Goal: Check status: Check status

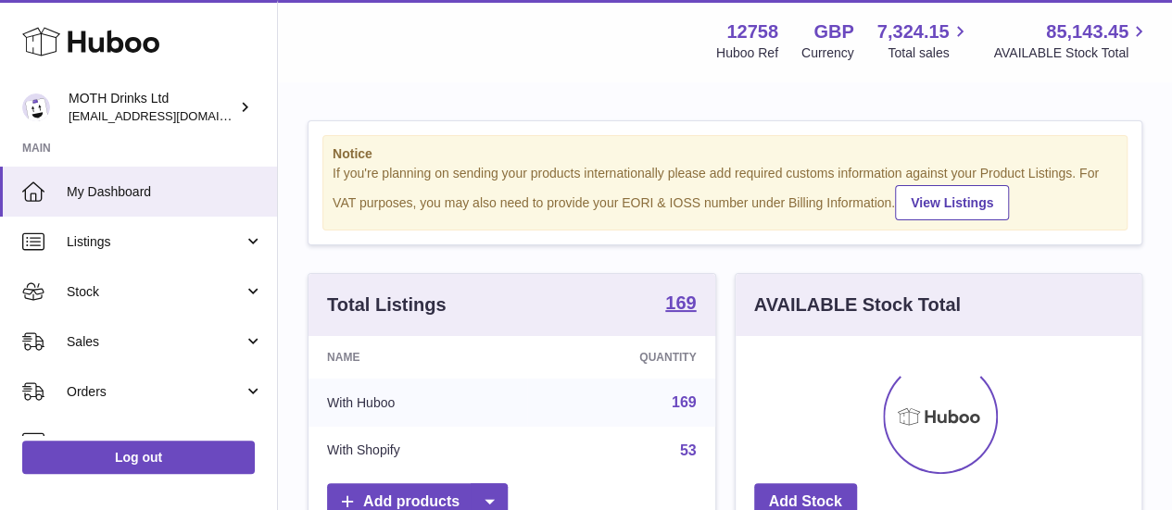
scroll to position [289, 406]
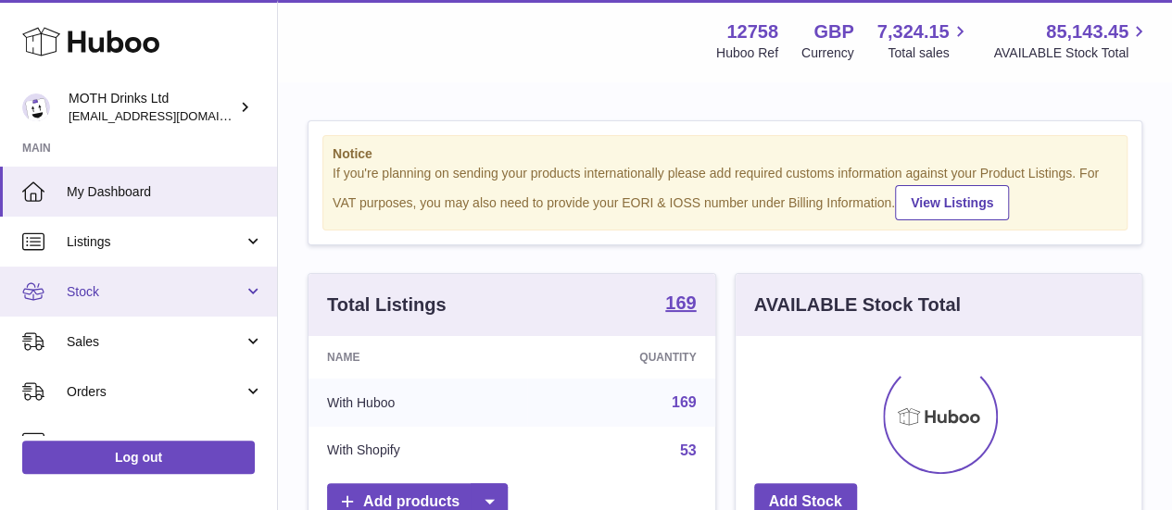
click at [152, 302] on link "Stock" at bounding box center [138, 292] width 277 height 50
click at [152, 291] on span "Stock" at bounding box center [155, 292] width 177 height 18
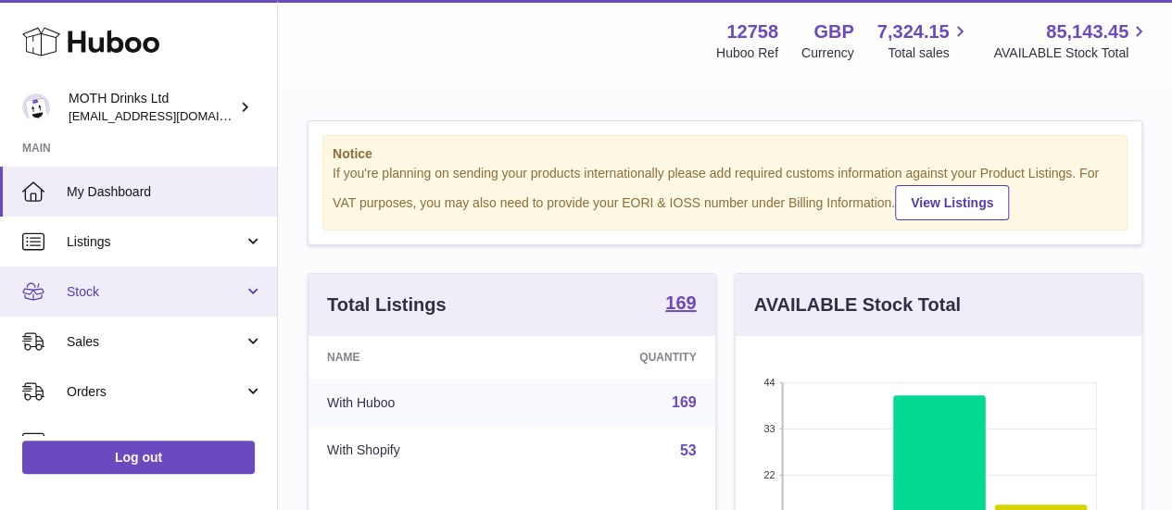
click at [152, 291] on span "Stock" at bounding box center [155, 292] width 177 height 18
click at [145, 290] on span "Stock" at bounding box center [155, 292] width 177 height 18
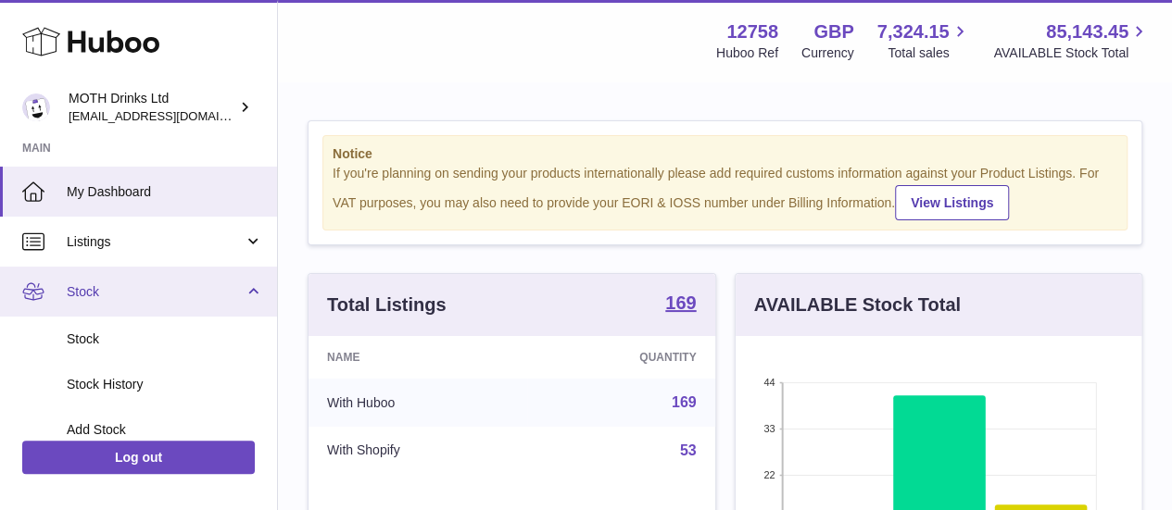
click at [108, 283] on span "Stock" at bounding box center [155, 292] width 177 height 18
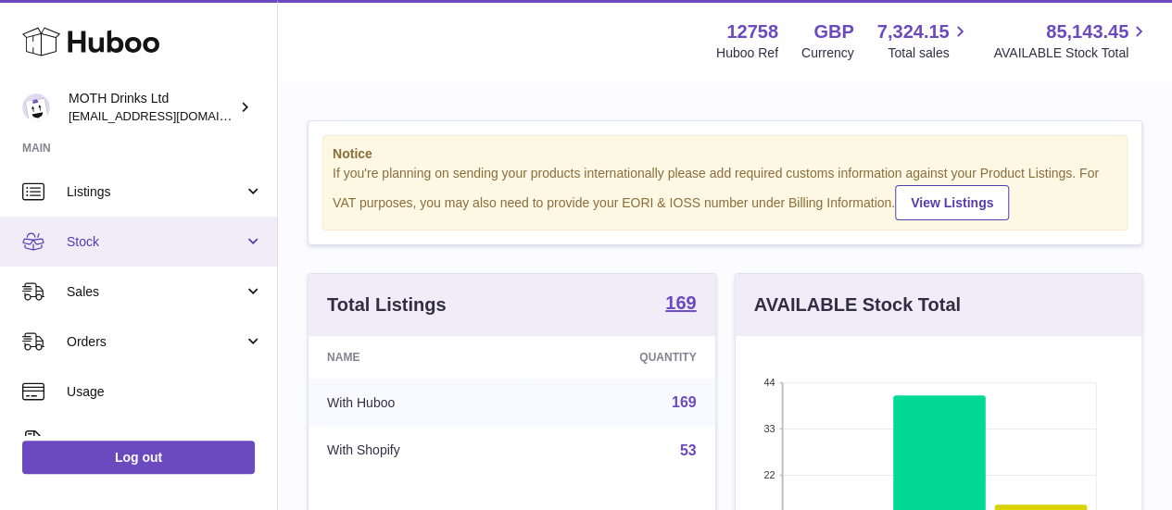
scroll to position [56, 0]
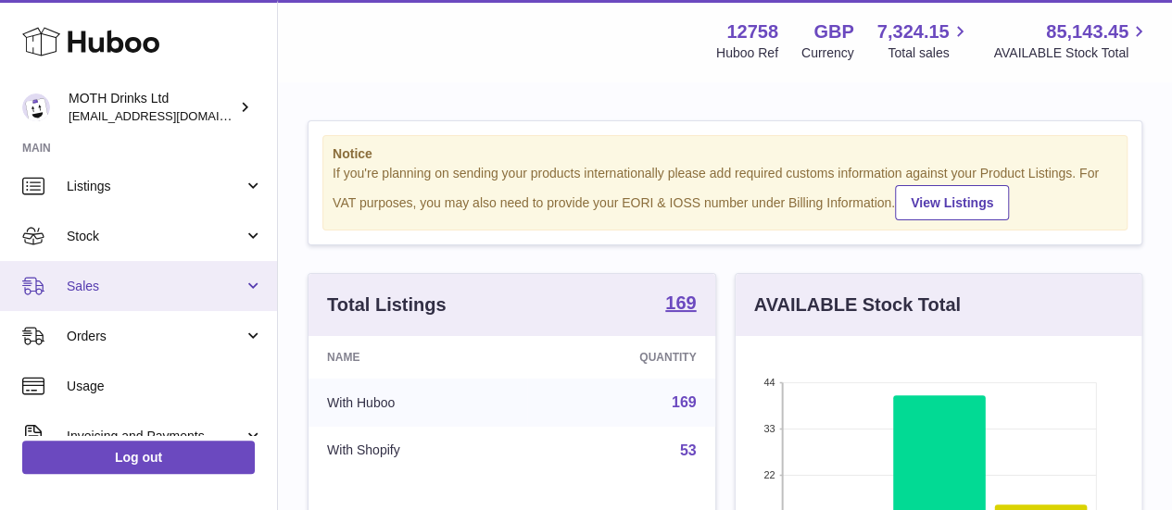
click at [145, 286] on span "Sales" at bounding box center [155, 287] width 177 height 18
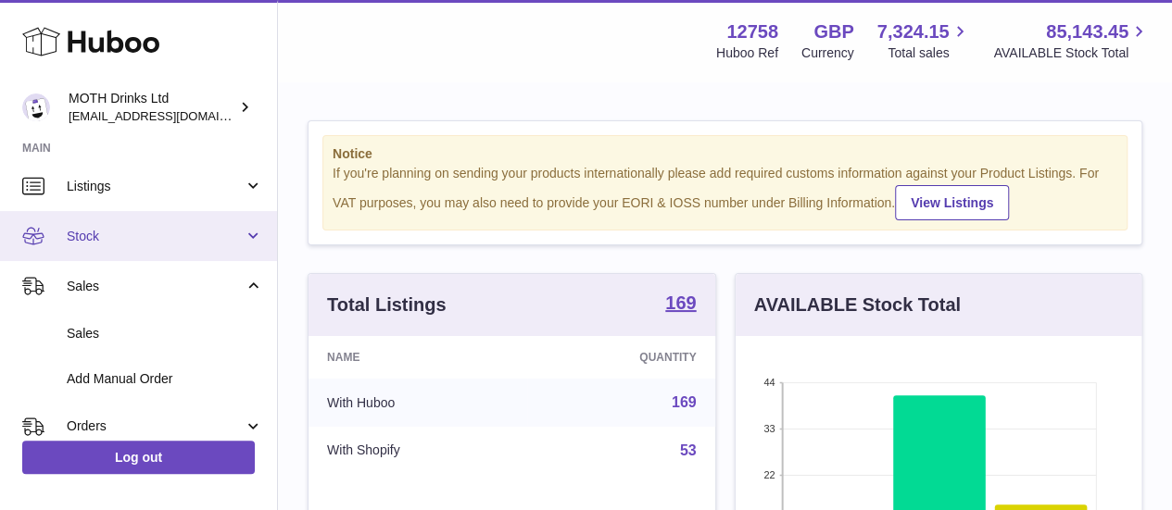
click at [135, 240] on span "Stock" at bounding box center [155, 237] width 177 height 18
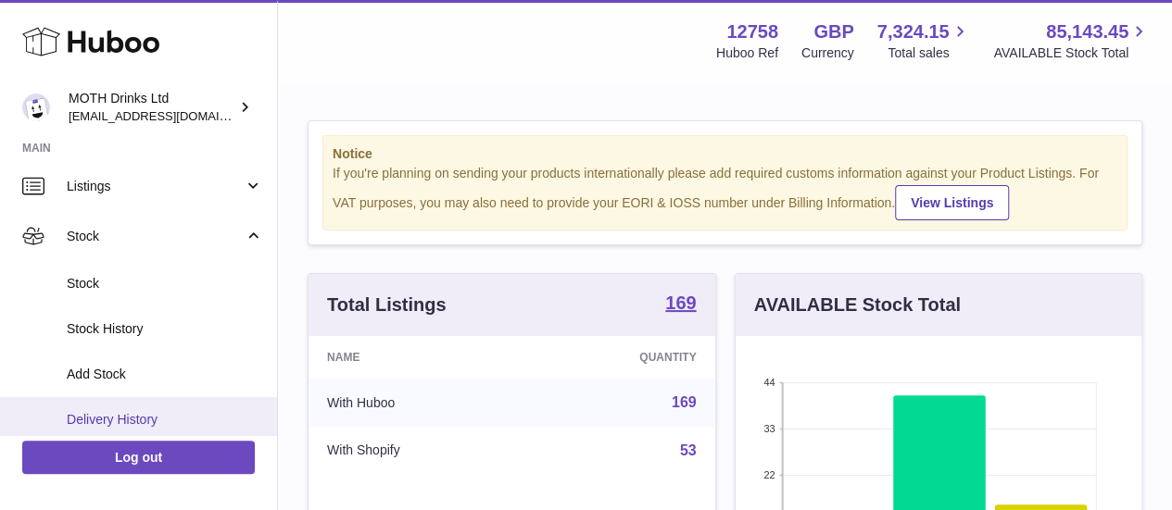
click at [124, 411] on span "Delivery History" at bounding box center [165, 420] width 196 height 18
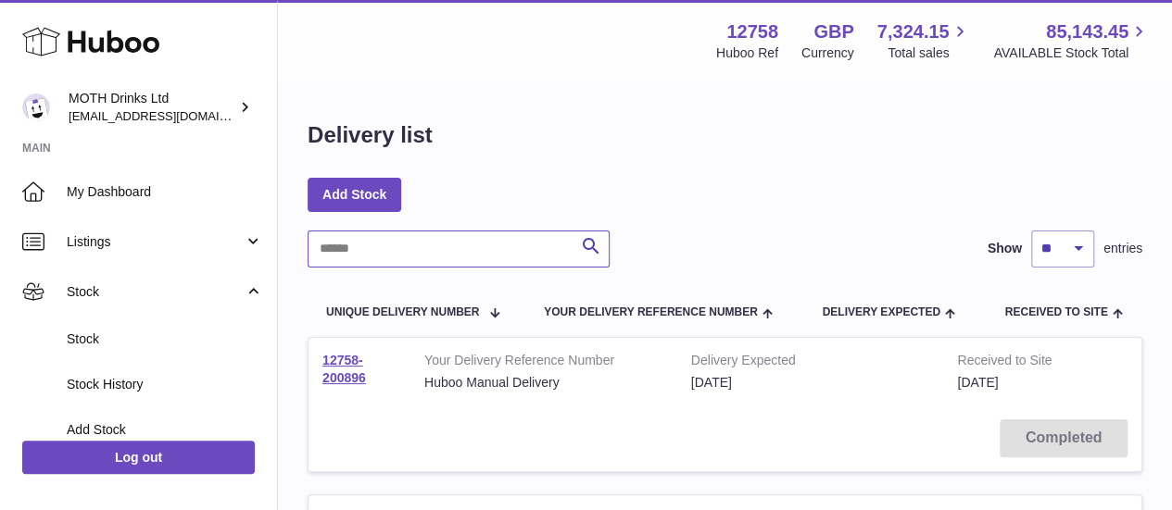
click at [421, 261] on input "text" at bounding box center [459, 249] width 302 height 37
paste input "**********"
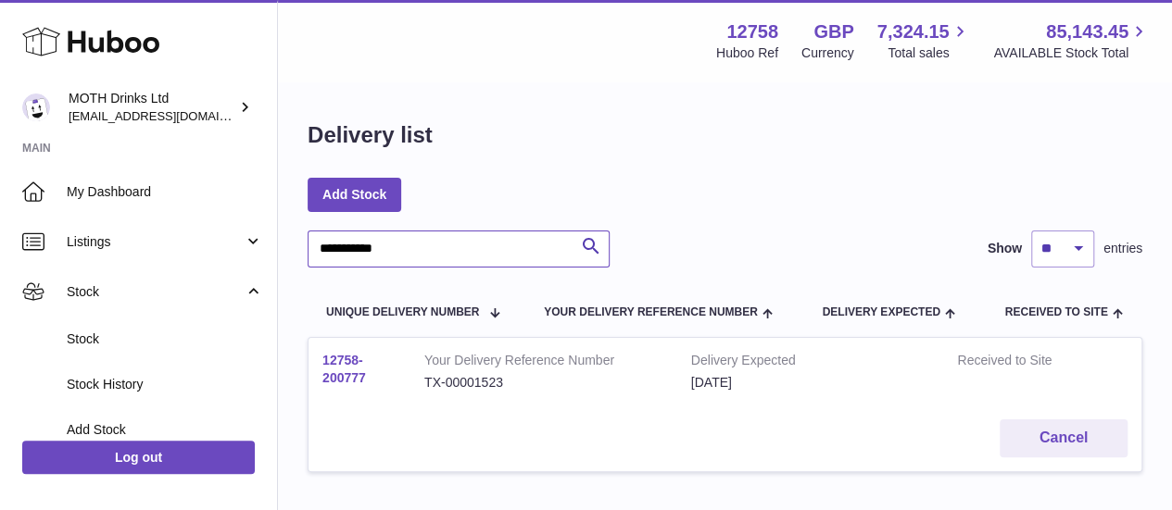
type input "**********"
click at [350, 372] on link "12758-200777" at bounding box center [344, 369] width 44 height 32
